Goal: Task Accomplishment & Management: Manage account settings

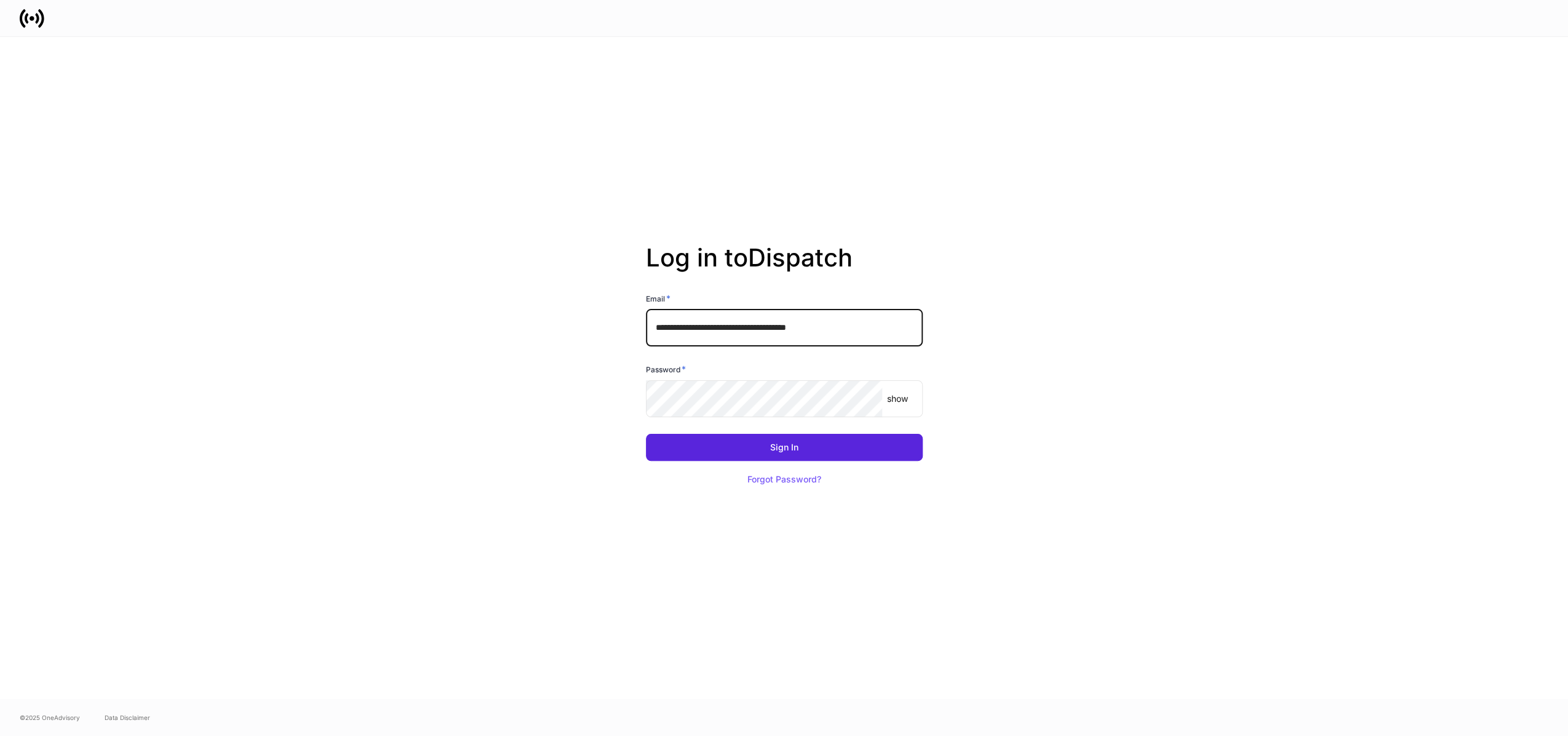
drag, startPoint x: 746, startPoint y: 327, endPoint x: 708, endPoint y: 319, distance: 38.8
click at [708, 319] on input "**********" at bounding box center [784, 327] width 277 height 37
type input "**********"
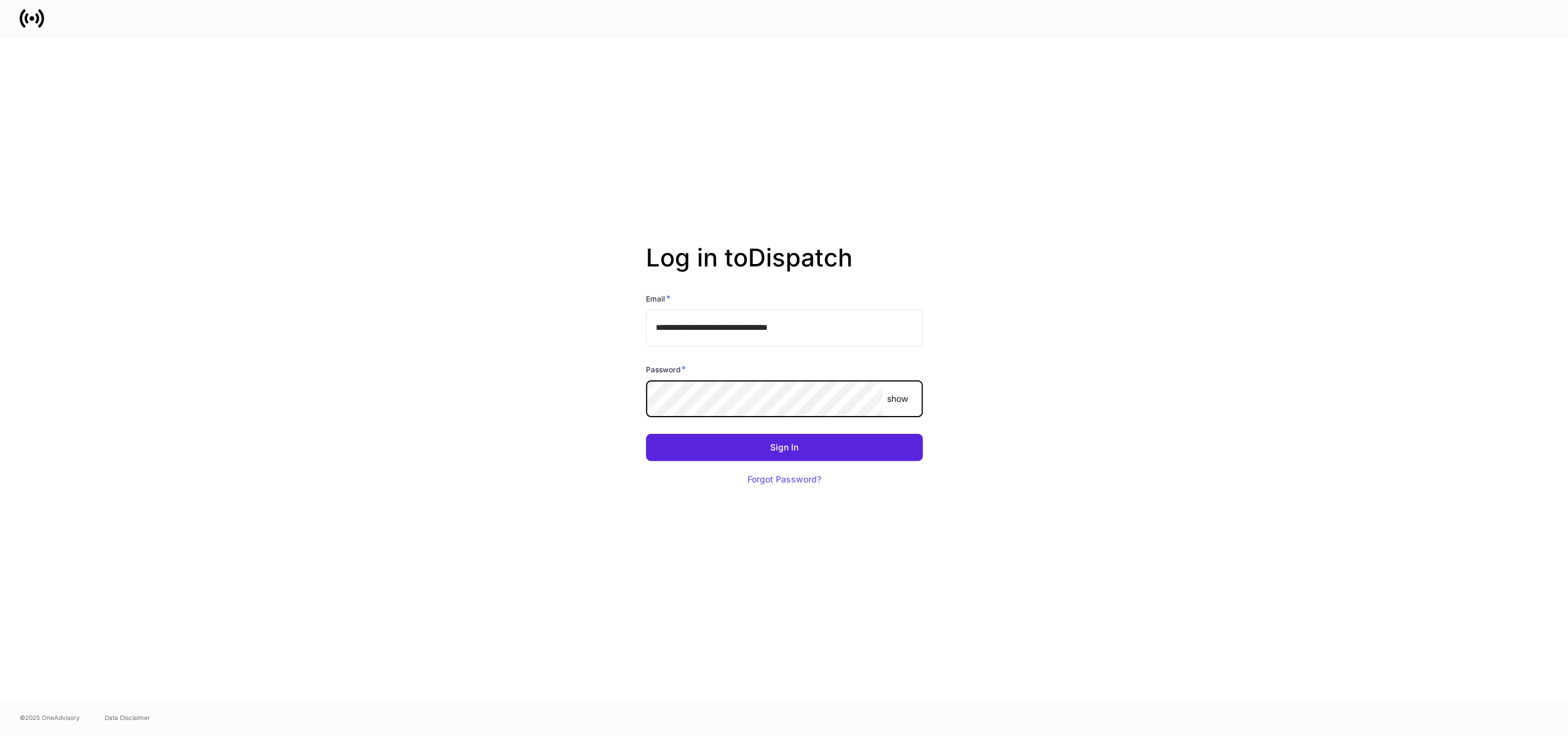
click at [646, 434] on button "Sign In" at bounding box center [784, 447] width 277 height 27
